Goal: Task Accomplishment & Management: Manage account settings

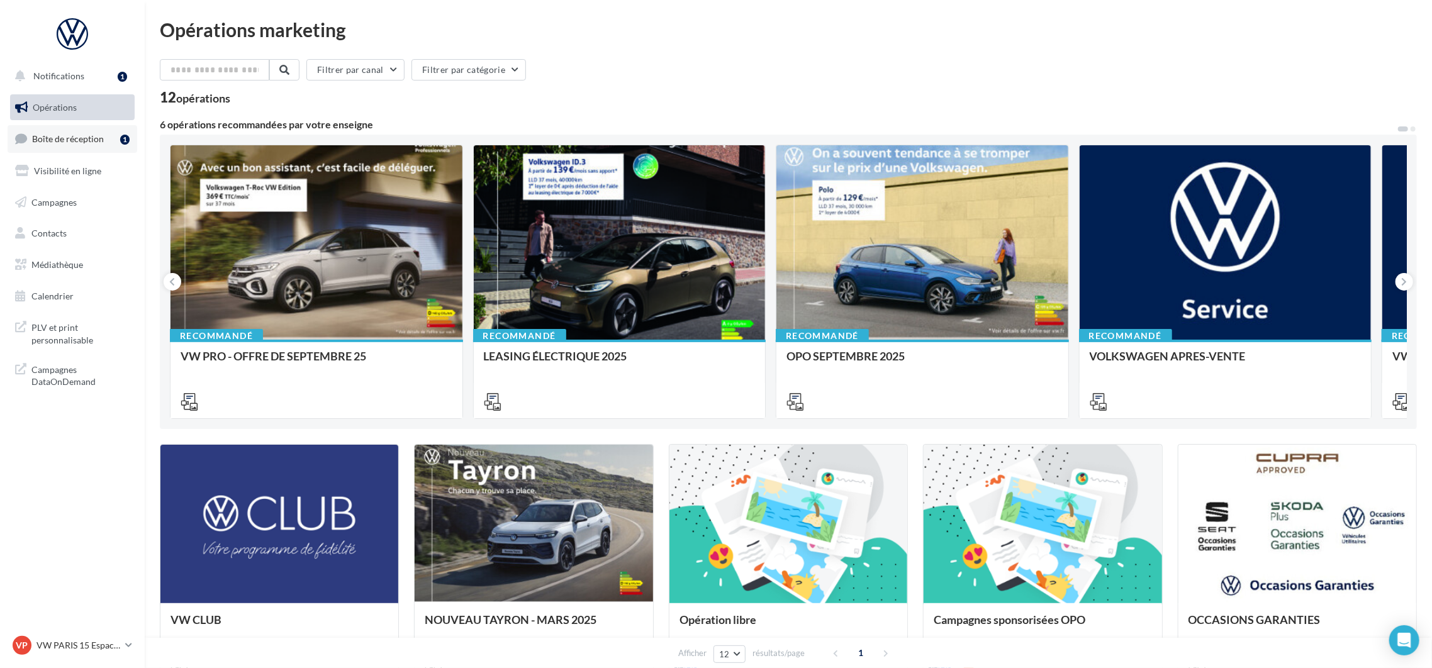
click at [81, 129] on link "Boîte de réception 1" at bounding box center [73, 138] width 130 height 27
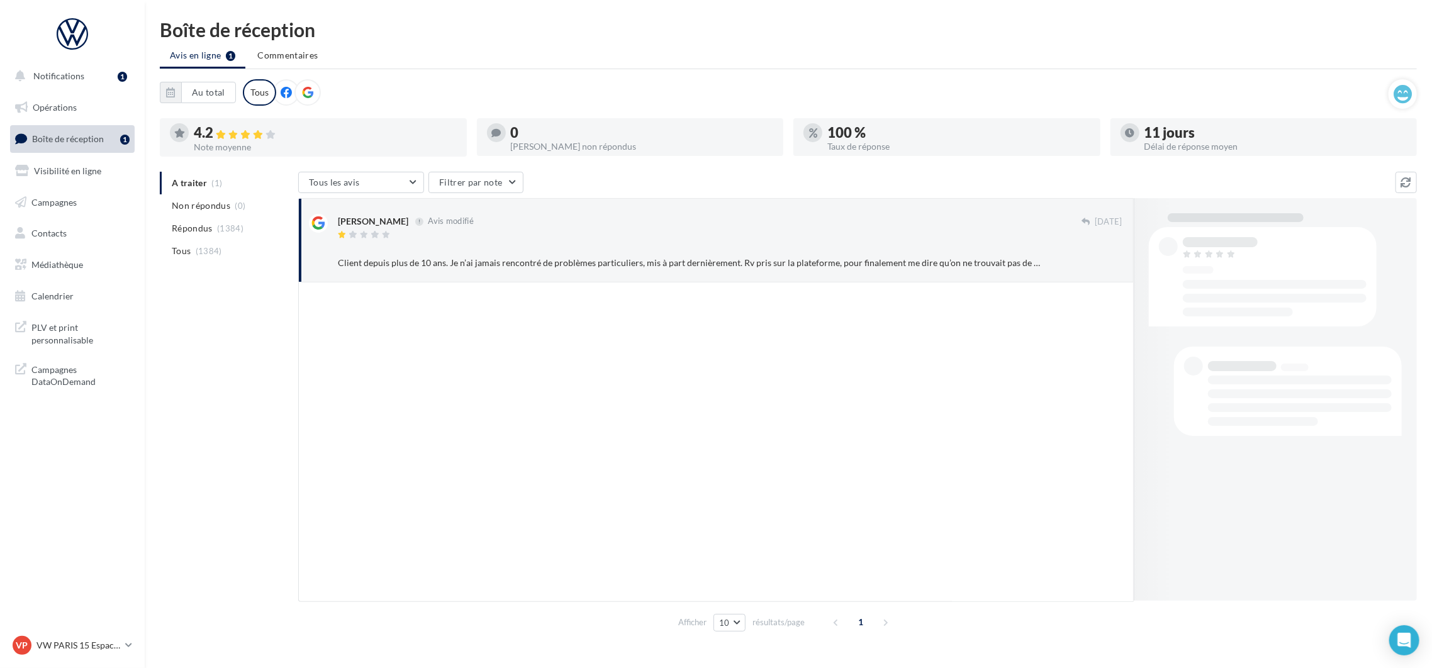
drag, startPoint x: 483, startPoint y: 247, endPoint x: 1290, endPoint y: 605, distance: 883.4
click at [485, 246] on div at bounding box center [730, 248] width 785 height 8
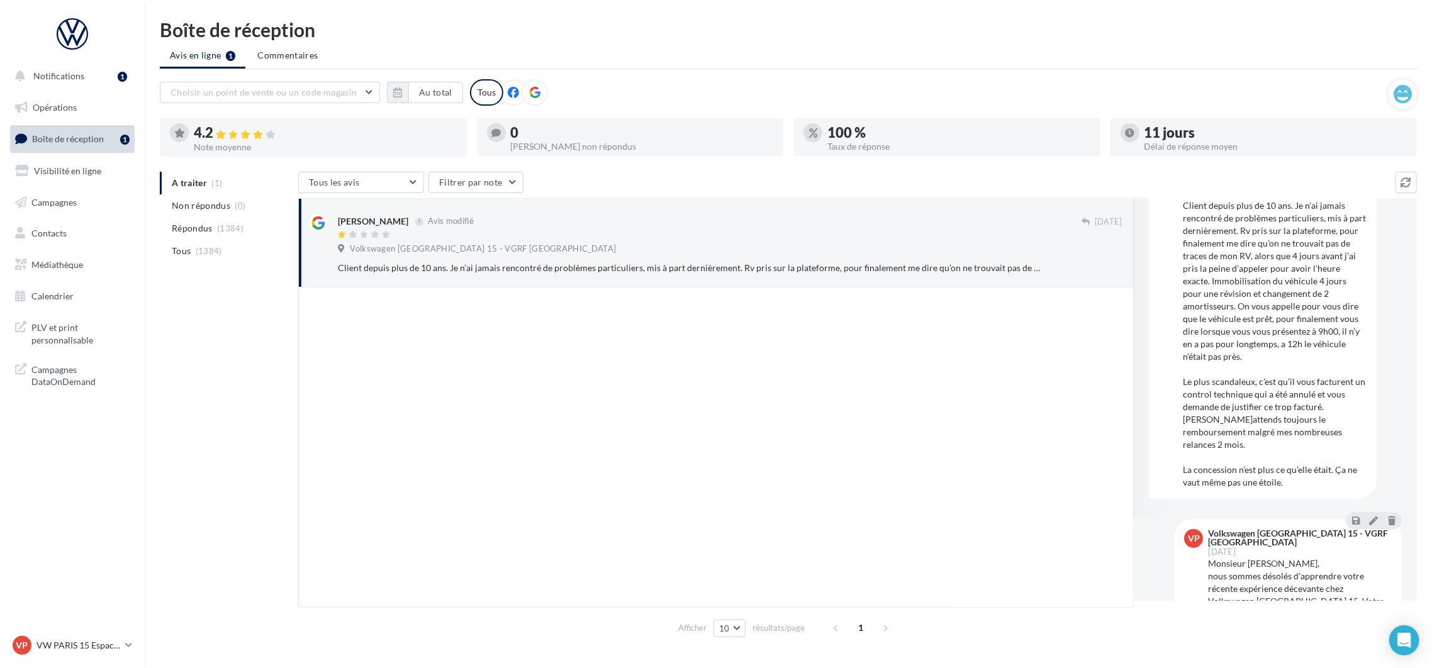
scroll to position [156, 0]
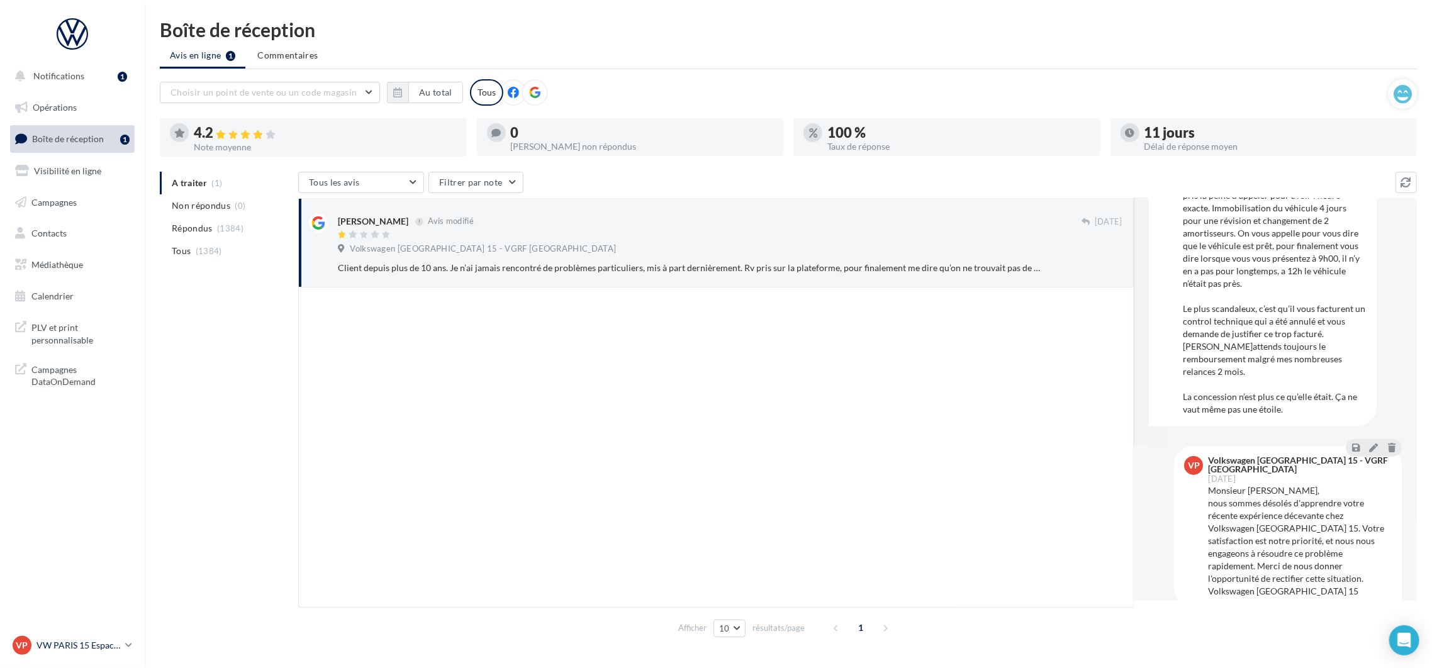
click at [103, 639] on p "VW PARIS 15 Espace Suffren" at bounding box center [78, 645] width 84 height 13
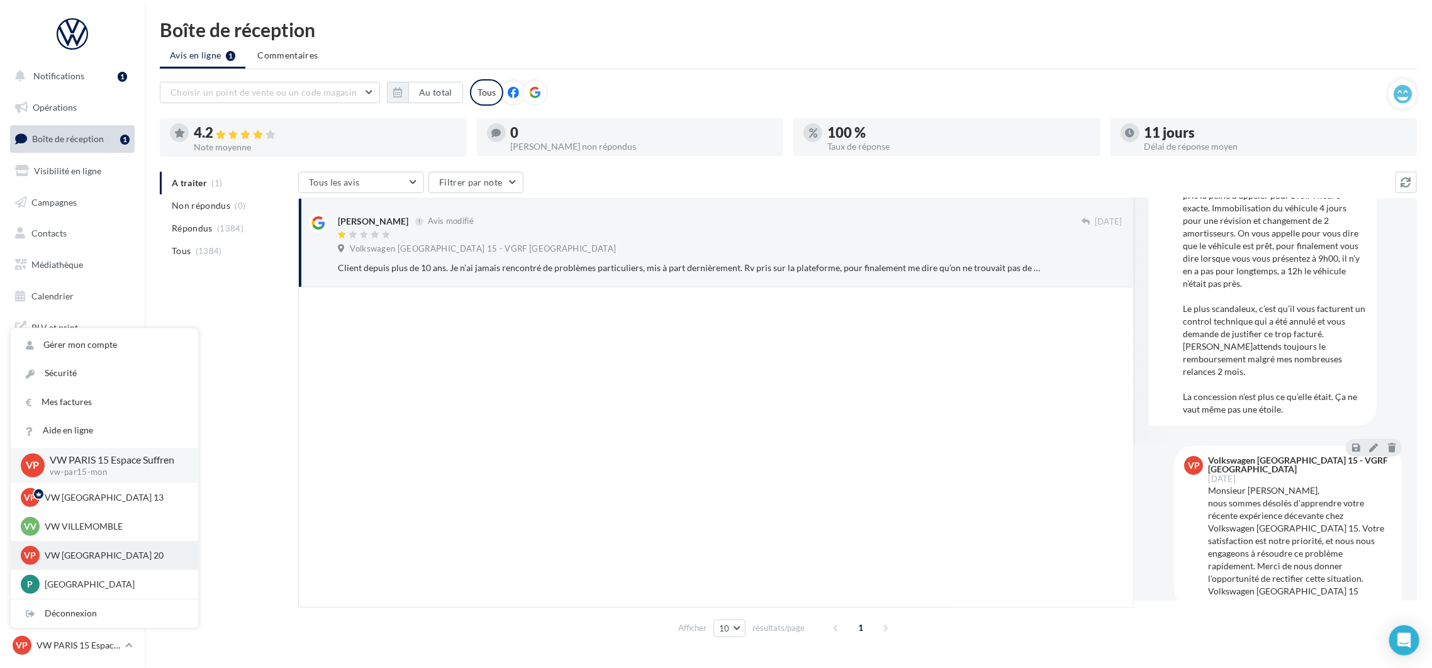
click at [91, 556] on p "VW [GEOGRAPHIC_DATA] 20" at bounding box center [114, 555] width 138 height 13
